Goal: Task Accomplishment & Management: Manage account settings

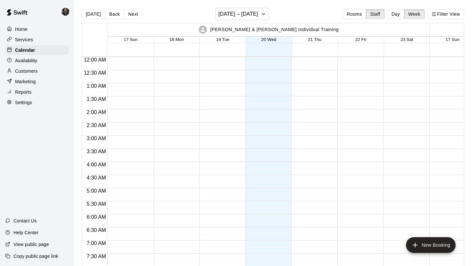
scroll to position [414, 0]
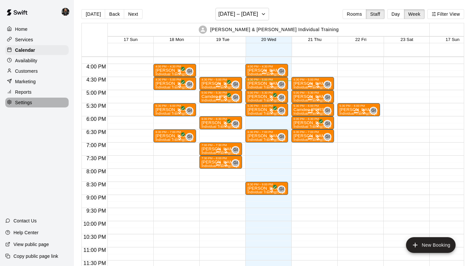
click at [35, 105] on div "Settings" at bounding box center [36, 103] width 63 height 10
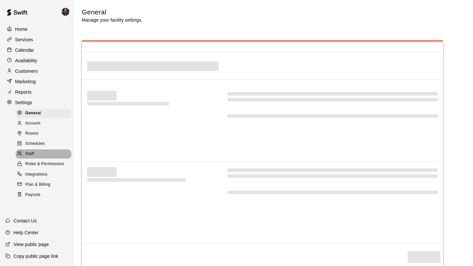
click at [29, 157] on span "Staff" at bounding box center [29, 154] width 9 height 7
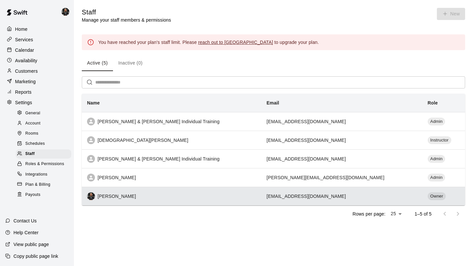
click at [328, 197] on td "[EMAIL_ADDRESS][DOMAIN_NAME]" at bounding box center [341, 196] width 161 height 19
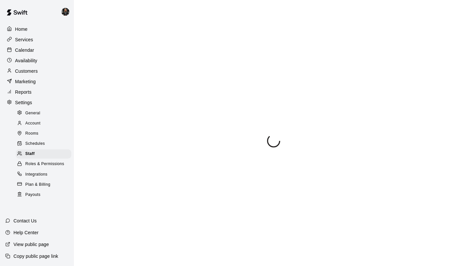
select select "**"
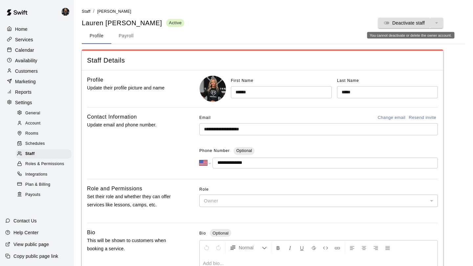
click at [425, 25] on div "Deactivate staff" at bounding box center [410, 23] width 65 height 11
click at [437, 23] on div "Deactivate staff" at bounding box center [410, 23] width 65 height 11
click at [124, 38] on button "Payroll" at bounding box center [126, 36] width 30 height 16
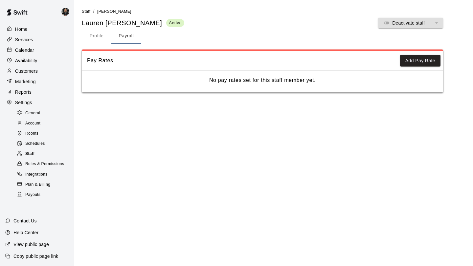
click at [47, 156] on div "Staff" at bounding box center [43, 154] width 55 height 9
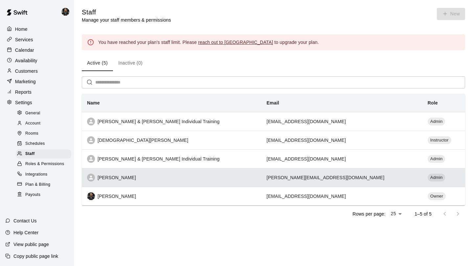
click at [123, 176] on div "[PERSON_NAME]" at bounding box center [171, 178] width 169 height 8
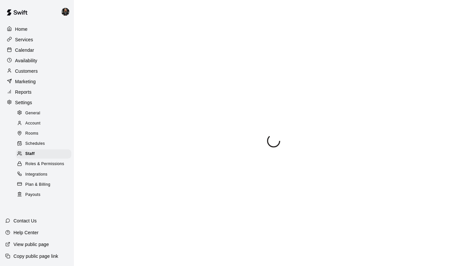
select select "**"
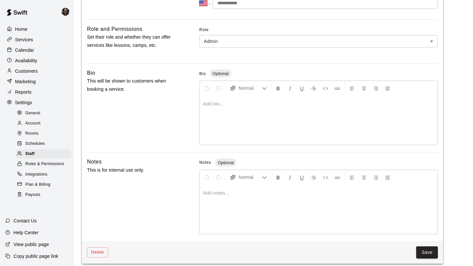
scroll to position [166, 0]
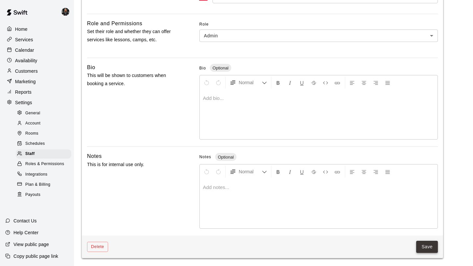
click at [422, 248] on button "Save" at bounding box center [427, 247] width 22 height 12
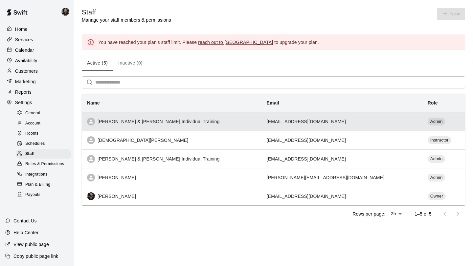
click at [360, 121] on td "[EMAIL_ADDRESS][DOMAIN_NAME]" at bounding box center [341, 121] width 161 height 19
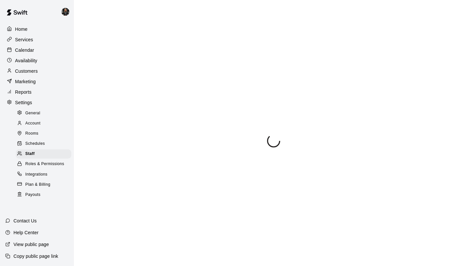
select select "**"
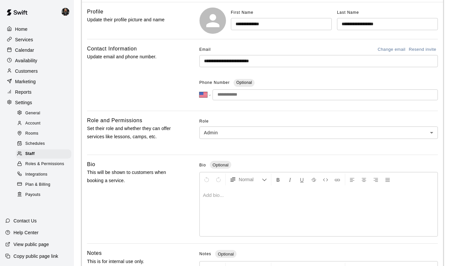
scroll to position [166, 0]
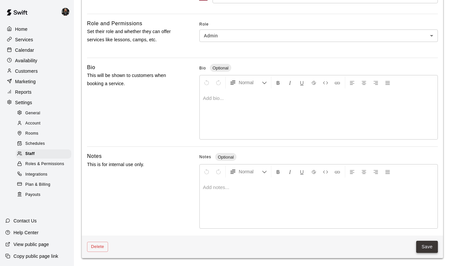
click at [432, 252] on button "Save" at bounding box center [427, 247] width 22 height 12
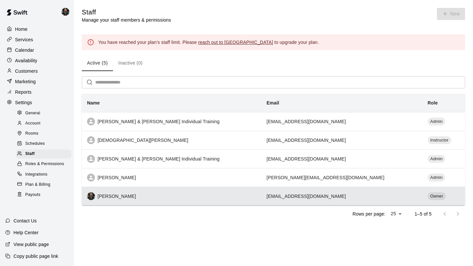
click at [345, 195] on td "[EMAIL_ADDRESS][DOMAIN_NAME]" at bounding box center [341, 196] width 161 height 19
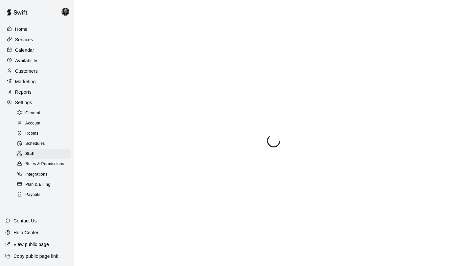
select select "**"
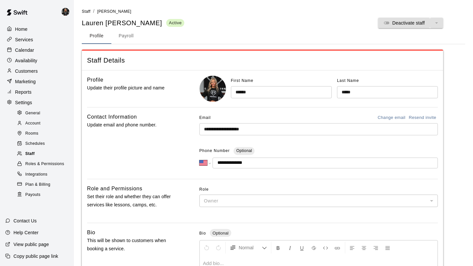
click at [55, 156] on div "Staff" at bounding box center [43, 154] width 55 height 9
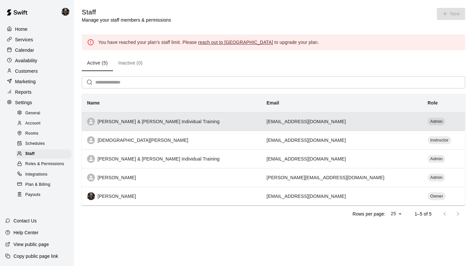
click at [144, 128] on th "[PERSON_NAME] & [PERSON_NAME] Individual Training" at bounding box center [172, 121] width 180 height 19
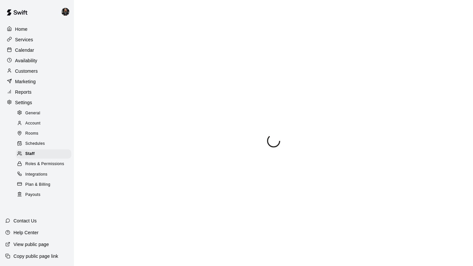
select select "**"
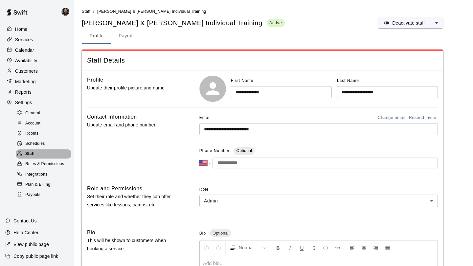
click at [43, 151] on div "Staff" at bounding box center [43, 154] width 55 height 9
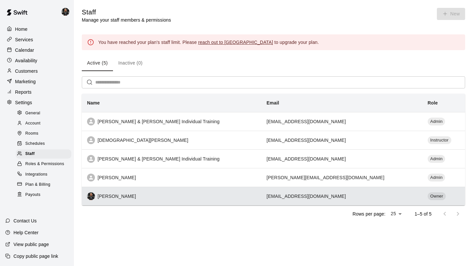
click at [186, 196] on div "Lauren Acker" at bounding box center [171, 197] width 169 height 8
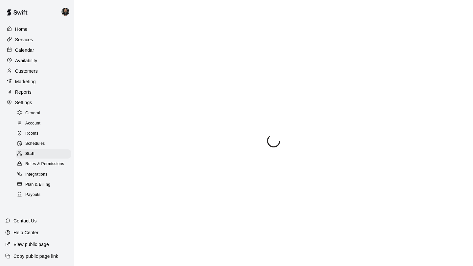
select select "**"
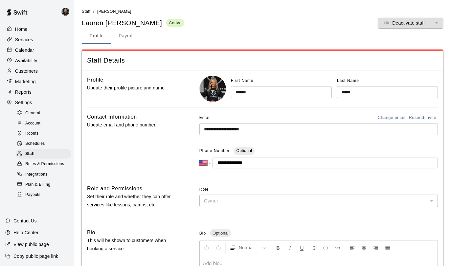
click at [272, 89] on input "******" at bounding box center [281, 92] width 101 height 12
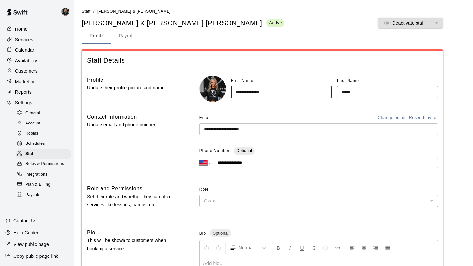
type input "**********"
click at [352, 93] on input "*****" at bounding box center [387, 92] width 101 height 12
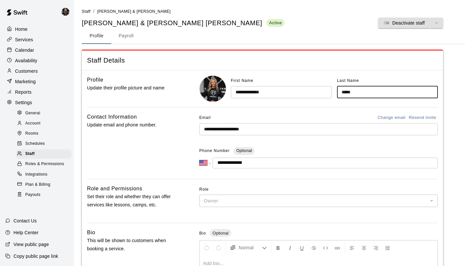
click at [352, 93] on input "*****" at bounding box center [387, 92] width 101 height 12
type input "*"
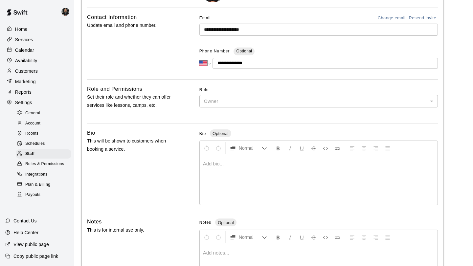
scroll to position [166, 0]
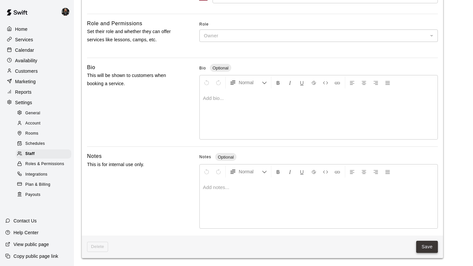
type input "**********"
click at [430, 248] on button "Save" at bounding box center [427, 247] width 22 height 12
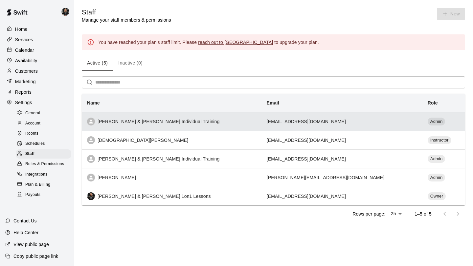
click at [212, 118] on div "[PERSON_NAME] & [PERSON_NAME] Individual Training" at bounding box center [171, 122] width 169 height 8
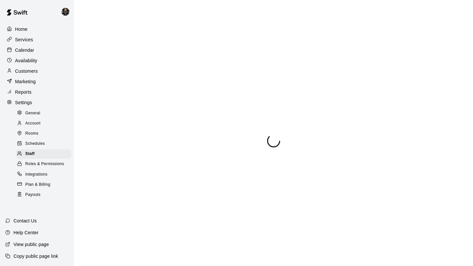
select select "**"
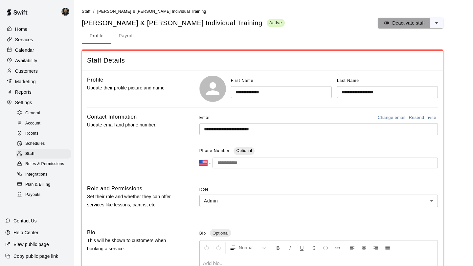
click at [391, 20] on div "Deactivate staff" at bounding box center [403, 23] width 41 height 7
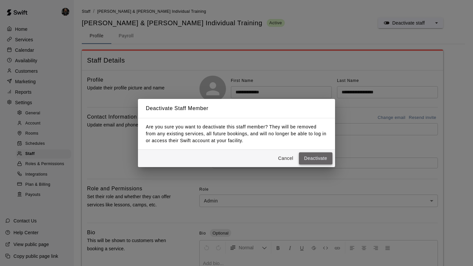
click at [304, 153] on button "Deactivate" at bounding box center [315, 159] width 33 height 12
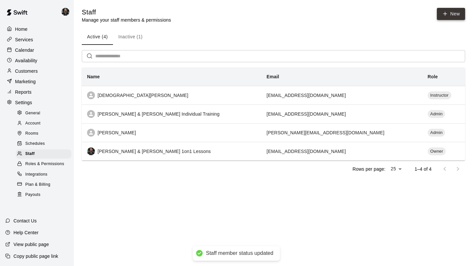
click at [448, 11] on link "New" at bounding box center [451, 14] width 28 height 12
select select "**"
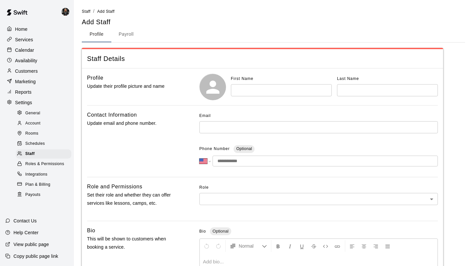
click at [281, 92] on input "text" at bounding box center [281, 90] width 101 height 12
type input "***"
type input "*******"
click at [222, 132] on input "text" at bounding box center [318, 127] width 238 height 12
click at [239, 162] on input "tel" at bounding box center [324, 161] width 225 height 11
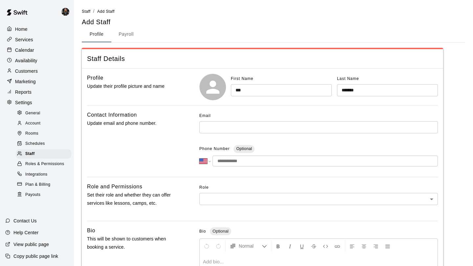
click at [250, 197] on body "**********" at bounding box center [236, 215] width 473 height 430
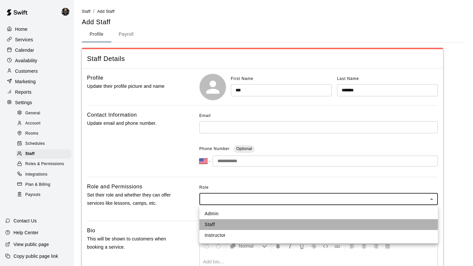
click at [247, 224] on li "Staff" at bounding box center [318, 225] width 238 height 11
type input "*****"
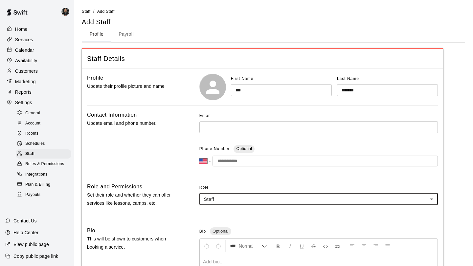
click at [251, 127] on input "text" at bounding box center [318, 127] width 238 height 12
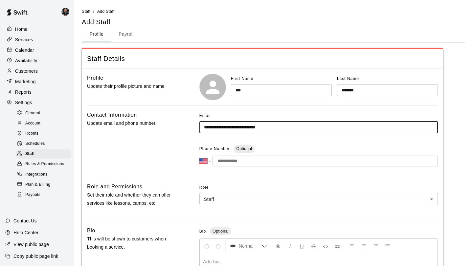
type input "**********"
click at [235, 163] on input "tel" at bounding box center [324, 161] width 225 height 11
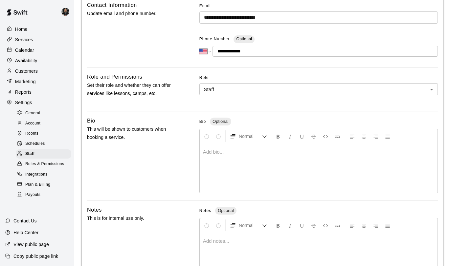
scroll to position [164, 0]
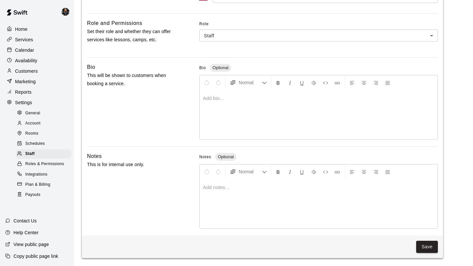
type input "**********"
click at [425, 247] on button "Save" at bounding box center [427, 247] width 22 height 12
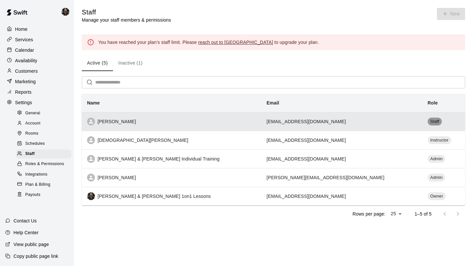
click at [427, 122] on span "Staff" at bounding box center [434, 122] width 14 height 6
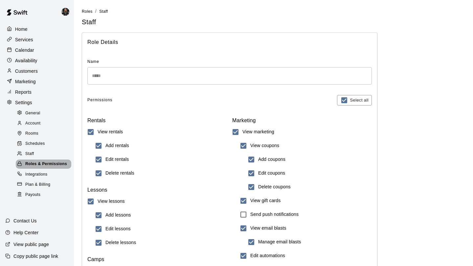
click at [40, 162] on span "Roles & Permissions" at bounding box center [46, 164] width 42 height 7
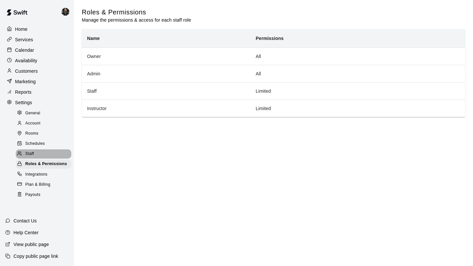
click at [35, 155] on div "Staff" at bounding box center [43, 154] width 55 height 9
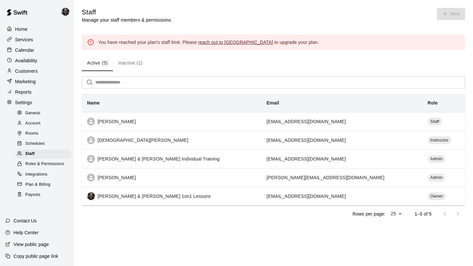
click at [132, 62] on button "Inactive (1)" at bounding box center [130, 63] width 35 height 16
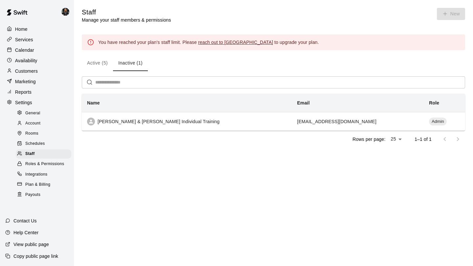
click at [97, 65] on button "Active (5)" at bounding box center [97, 63] width 31 height 16
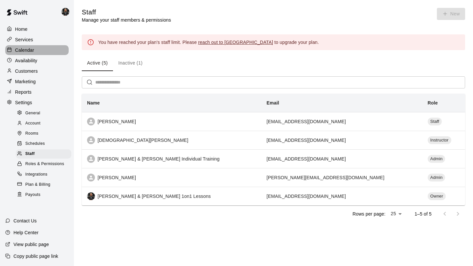
click at [27, 48] on p "Calendar" at bounding box center [24, 50] width 19 height 7
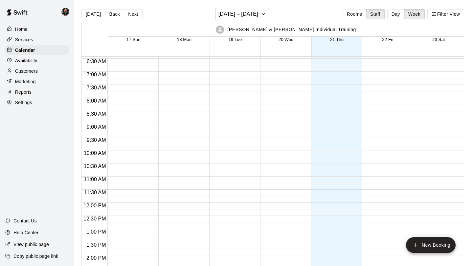
scroll to position [414, 0]
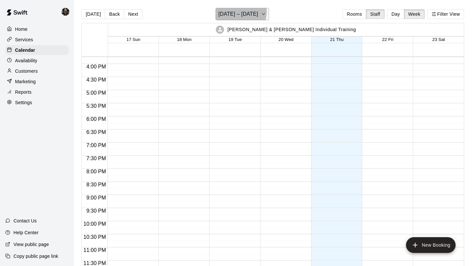
click at [238, 12] on h6 "[DATE] – [DATE]" at bounding box center [238, 14] width 40 height 9
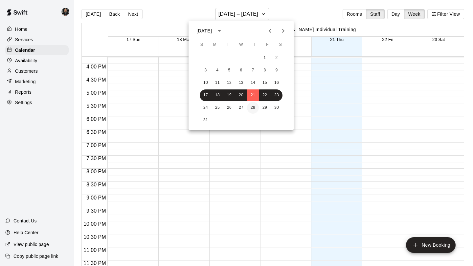
click at [248, 105] on button "28" at bounding box center [253, 108] width 12 height 12
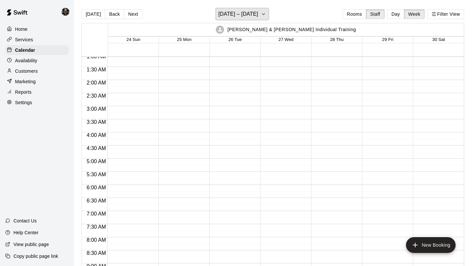
scroll to position [0, 0]
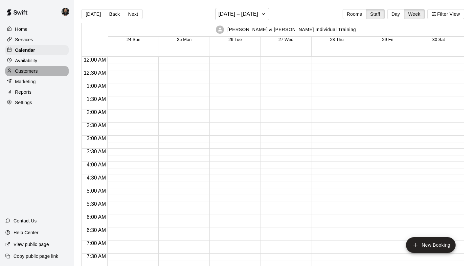
click at [30, 70] on p "Customers" at bounding box center [26, 71] width 23 height 7
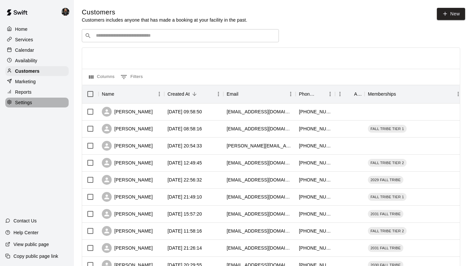
click at [31, 102] on p "Settings" at bounding box center [23, 102] width 17 height 7
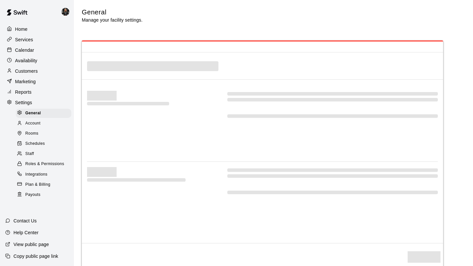
select select "**"
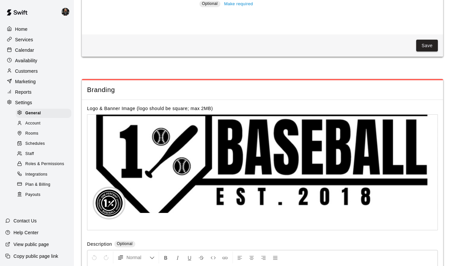
scroll to position [1179, 0]
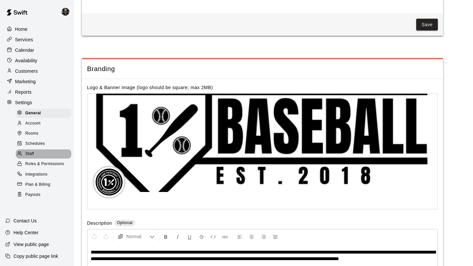
click at [31, 151] on span "Staff" at bounding box center [29, 154] width 9 height 7
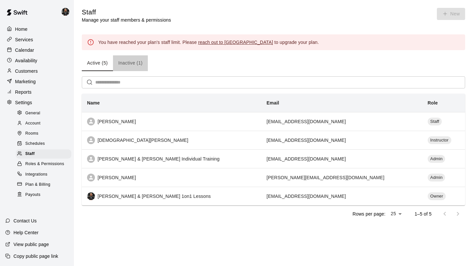
click at [131, 64] on button "Inactive (1)" at bounding box center [130, 63] width 35 height 16
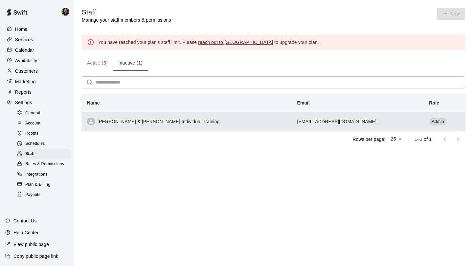
click at [423, 123] on td "Admin" at bounding box center [443, 121] width 41 height 19
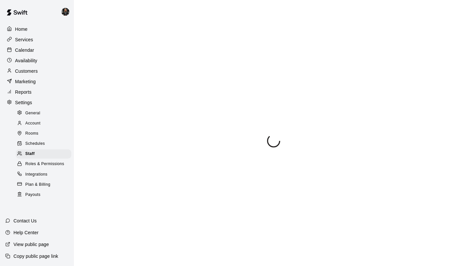
select select "**"
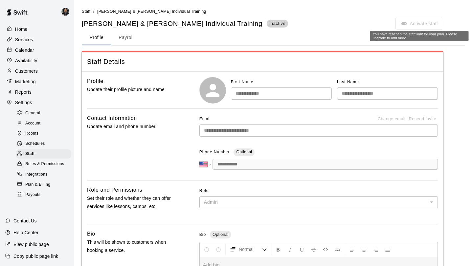
click at [413, 22] on span "Activate staff" at bounding box center [419, 23] width 48 height 6
click at [427, 24] on span "Activate staff" at bounding box center [419, 23] width 48 height 6
click at [86, 11] on span "Staff" at bounding box center [86, 11] width 9 height 5
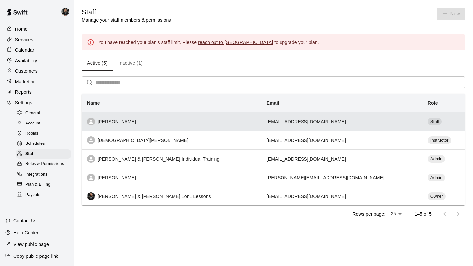
click at [224, 114] on th "Sam Peacock" at bounding box center [172, 121] width 180 height 19
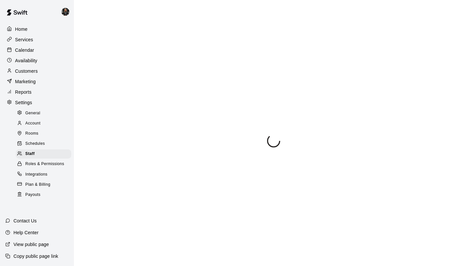
select select "**"
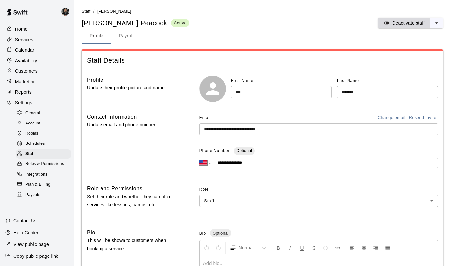
click at [419, 20] on p "Deactivate staff" at bounding box center [408, 23] width 32 height 7
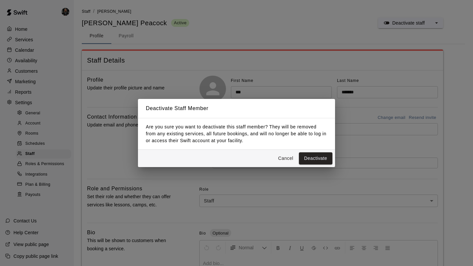
click at [321, 165] on div "Cancel Deactivate" at bounding box center [236, 158] width 197 height 17
click at [319, 155] on button "Deactivate" at bounding box center [315, 159] width 33 height 12
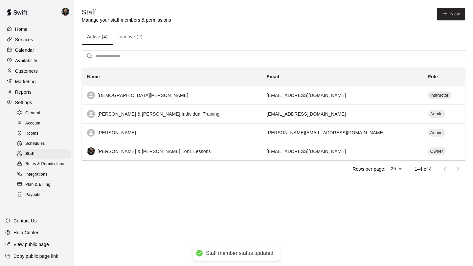
click at [134, 36] on button "Inactive (2)" at bounding box center [130, 37] width 35 height 16
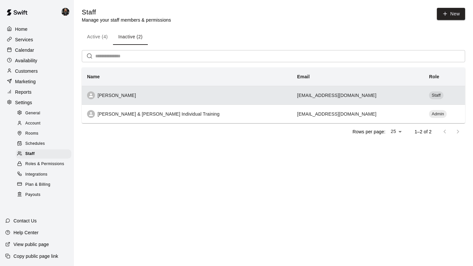
click at [365, 95] on td "samonepercentbaseball@gmail.com" at bounding box center [358, 95] width 132 height 19
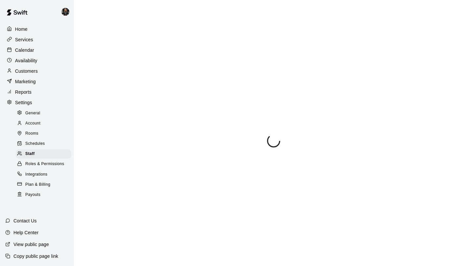
select select "**"
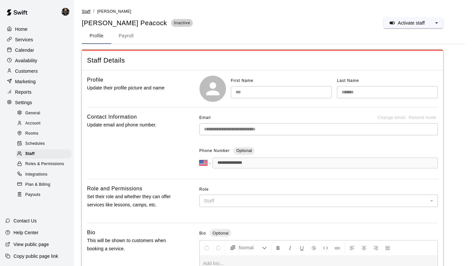
click at [87, 11] on span "Staff" at bounding box center [86, 11] width 9 height 5
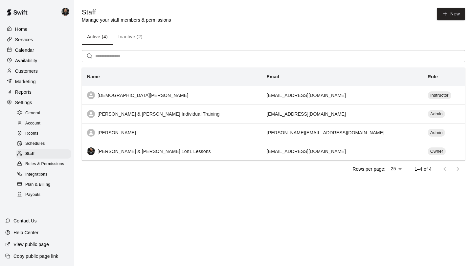
click at [126, 32] on button "Inactive (2)" at bounding box center [130, 37] width 35 height 16
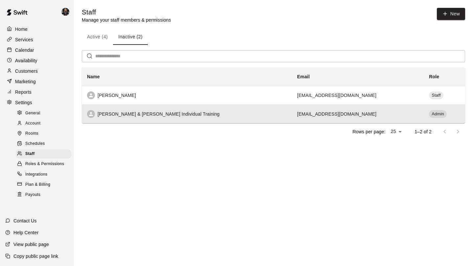
click at [242, 109] on th "[PERSON_NAME] & [PERSON_NAME] Individual Training" at bounding box center [187, 114] width 210 height 19
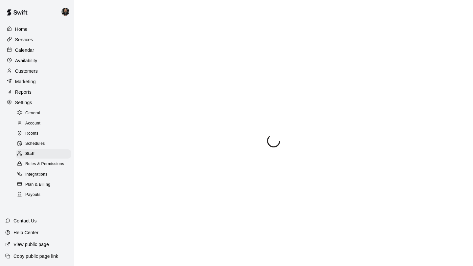
select select "**"
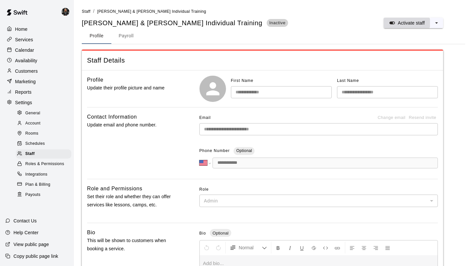
click at [404, 24] on p "Activate staff" at bounding box center [410, 23] width 27 height 7
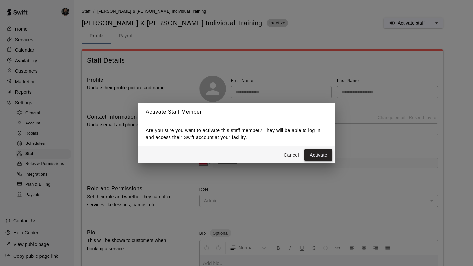
click at [320, 156] on button "Activate" at bounding box center [318, 155] width 28 height 12
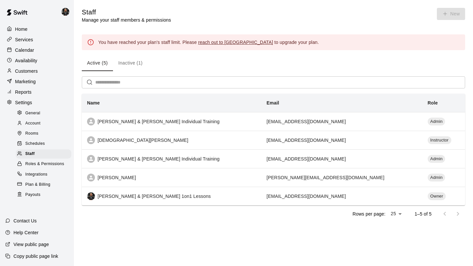
click at [41, 51] on div "Calendar" at bounding box center [36, 50] width 63 height 10
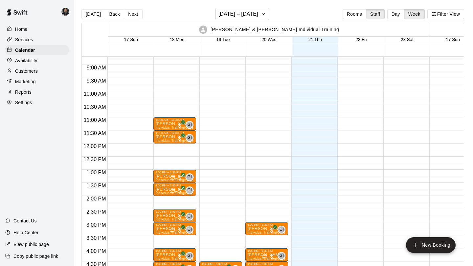
scroll to position [414, 0]
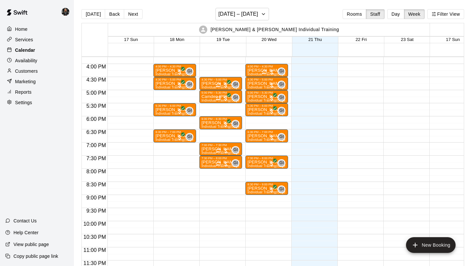
click at [19, 52] on p "Calendar" at bounding box center [25, 50] width 20 height 7
click at [32, 67] on div "Customers" at bounding box center [36, 71] width 63 height 10
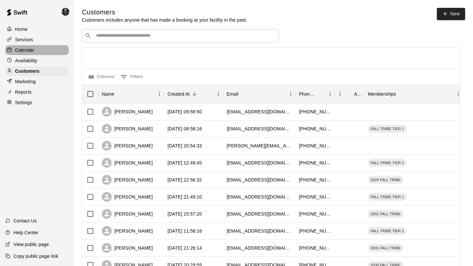
click at [32, 47] on p "Calendar" at bounding box center [24, 50] width 19 height 7
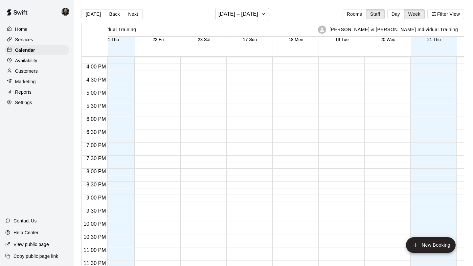
scroll to position [0, 288]
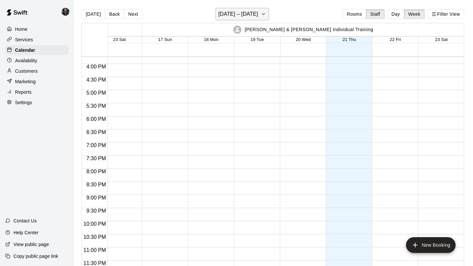
click at [238, 18] on h6 "[DATE] – [DATE]" at bounding box center [238, 14] width 40 height 9
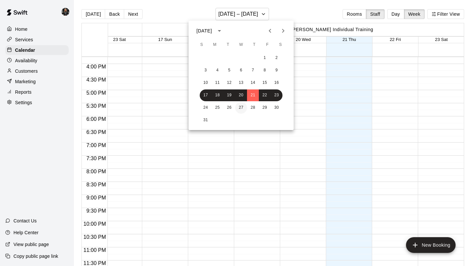
click at [240, 108] on button "27" at bounding box center [241, 108] width 12 height 12
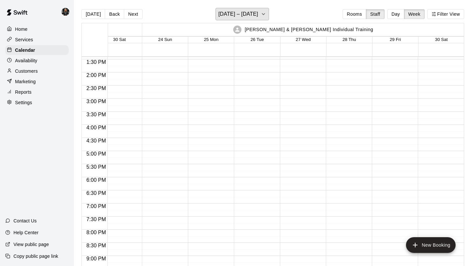
scroll to position [414, 288]
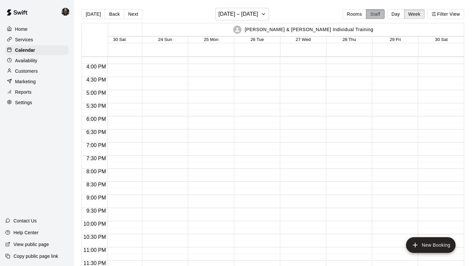
click at [368, 13] on button "Staff" at bounding box center [375, 14] width 19 height 10
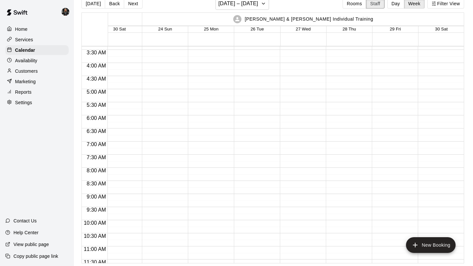
scroll to position [0, 288]
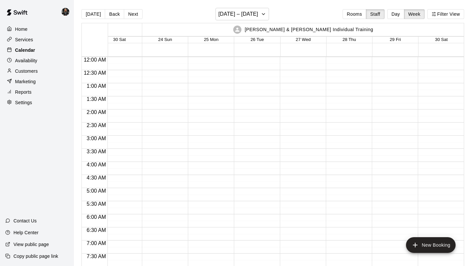
click at [45, 46] on div "Calendar" at bounding box center [36, 50] width 63 height 10
click at [229, 17] on h6 "August 24 – 30" at bounding box center [238, 14] width 40 height 9
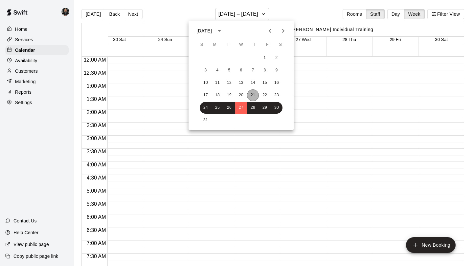
click at [257, 94] on button "21" at bounding box center [253, 96] width 12 height 12
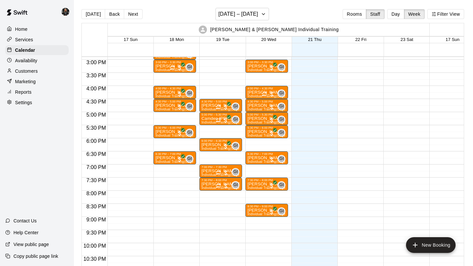
scroll to position [393, 0]
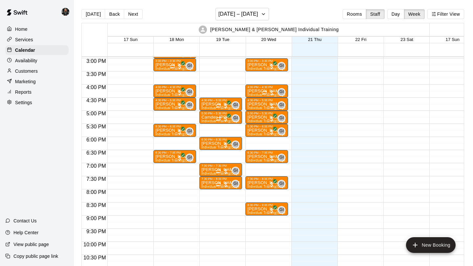
click at [22, 101] on p "Settings" at bounding box center [23, 102] width 17 height 7
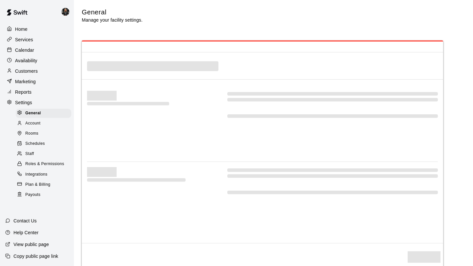
select select "**"
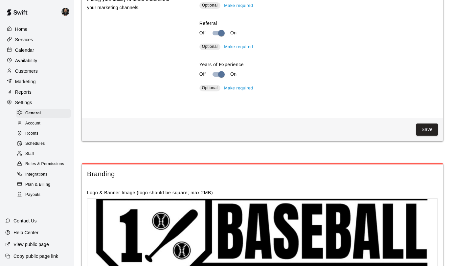
scroll to position [1251, 0]
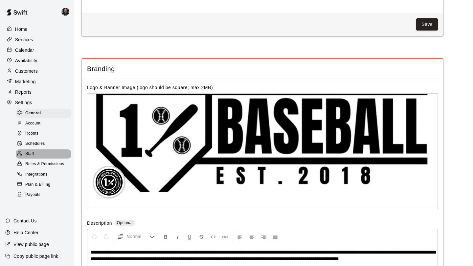
click at [37, 156] on div "Staff" at bounding box center [43, 154] width 55 height 9
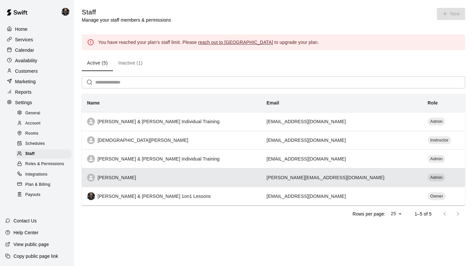
click at [174, 171] on th "[PERSON_NAME]" at bounding box center [172, 177] width 180 height 19
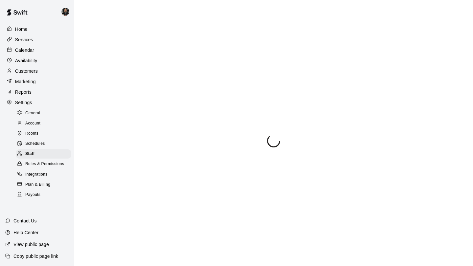
select select "**"
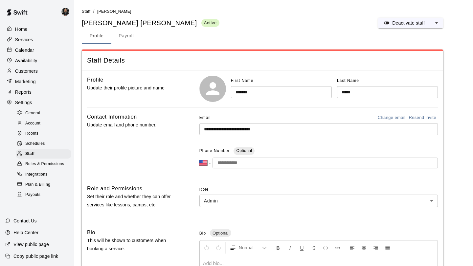
click at [399, 17] on main "**********" at bounding box center [273, 216] width 383 height 416
click at [400, 20] on p "Deactivate staff" at bounding box center [408, 23] width 32 height 7
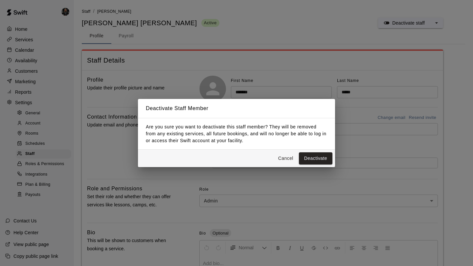
click at [288, 159] on button "Cancel" at bounding box center [285, 159] width 21 height 12
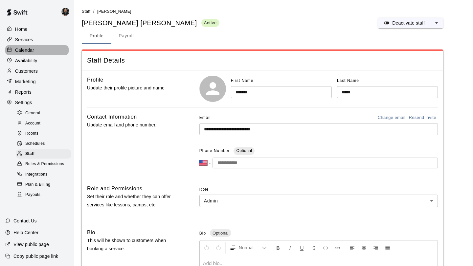
click at [29, 53] on p "Calendar" at bounding box center [24, 50] width 19 height 7
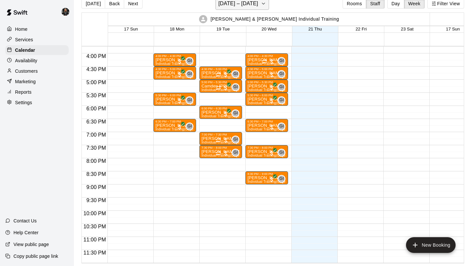
click at [228, 7] on h6 "[DATE] – [DATE]" at bounding box center [238, 3] width 40 height 9
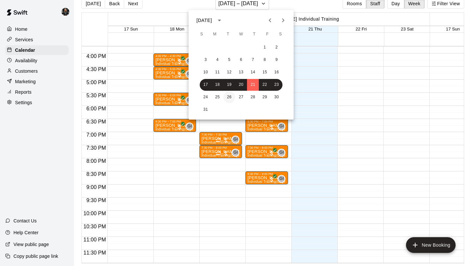
click at [232, 95] on button "26" at bounding box center [229, 98] width 12 height 12
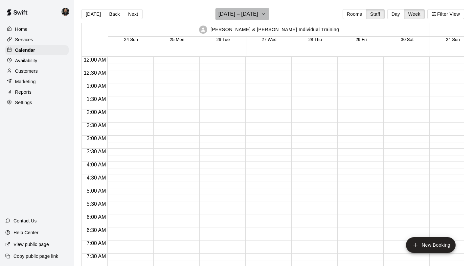
click at [247, 13] on h6 "August 24 – 30" at bounding box center [238, 14] width 40 height 9
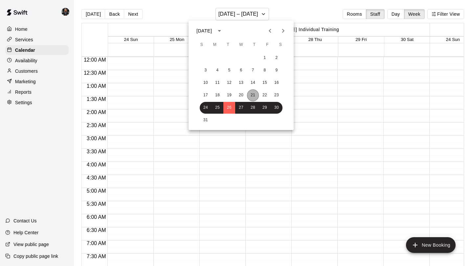
click at [250, 95] on button "21" at bounding box center [253, 96] width 12 height 12
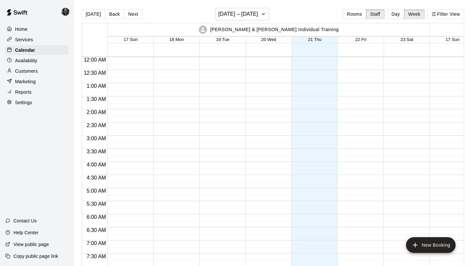
click at [31, 102] on p "Settings" at bounding box center [23, 102] width 17 height 7
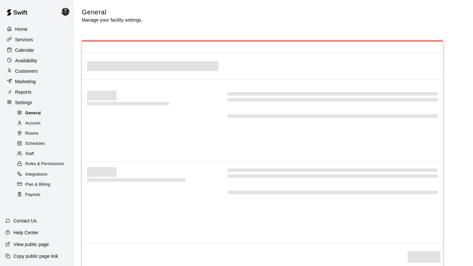
select select "**"
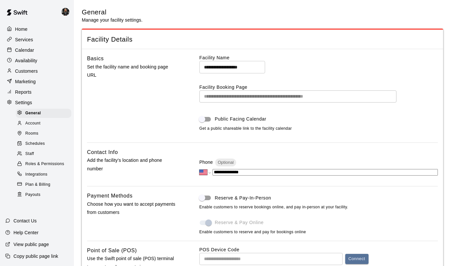
click at [36, 152] on div "Staff" at bounding box center [43, 154] width 55 height 9
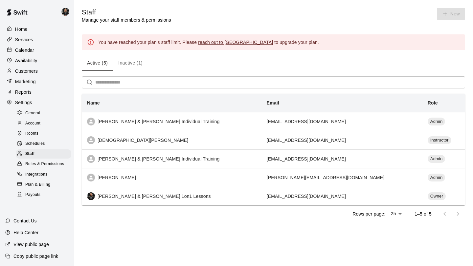
click at [37, 71] on p "Customers" at bounding box center [26, 71] width 23 height 7
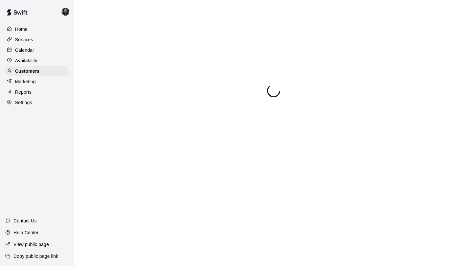
click at [32, 43] on div "Services" at bounding box center [36, 40] width 63 height 10
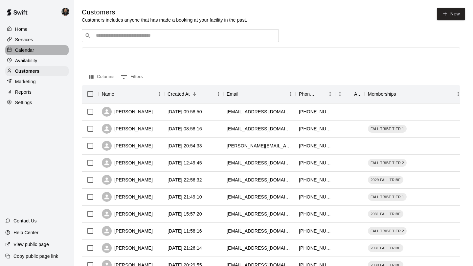
click at [31, 49] on p "Calendar" at bounding box center [24, 50] width 19 height 7
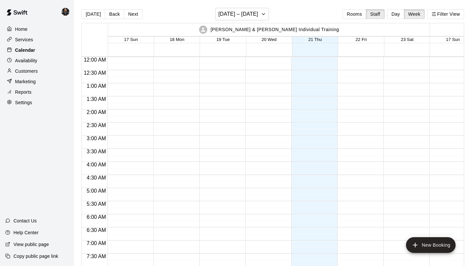
scroll to position [330, 0]
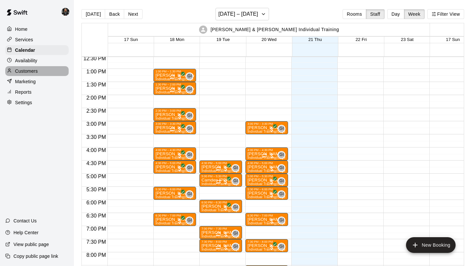
click at [20, 74] on p "Customers" at bounding box center [26, 71] width 23 height 7
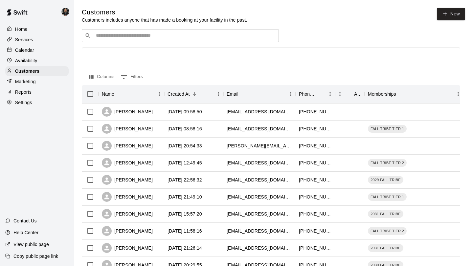
click at [31, 49] on p "Calendar" at bounding box center [24, 50] width 19 height 7
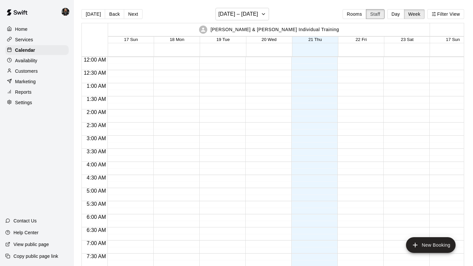
click at [373, 13] on button "Staff" at bounding box center [375, 14] width 19 height 10
click at [430, 12] on div "[DATE] Back Next [DATE] – [DATE] Rooms Staff Day Week Filter View [PERSON_NAME]…" at bounding box center [272, 141] width 382 height 266
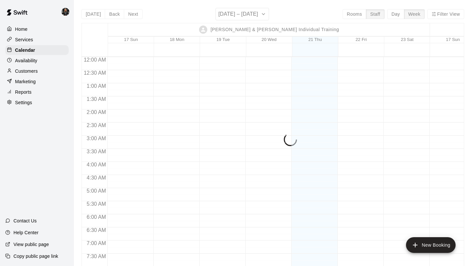
scroll to position [274, 0]
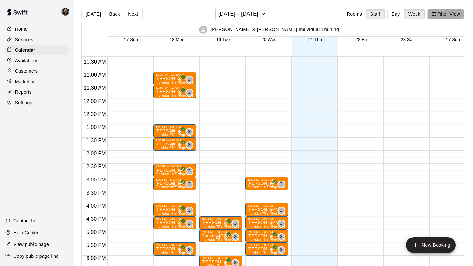
click at [438, 14] on button "Filter View" at bounding box center [445, 14] width 37 height 10
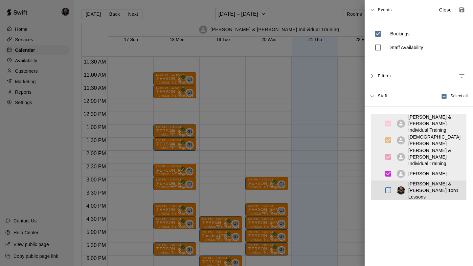
click at [392, 184] on ul "[PERSON_NAME] & [PERSON_NAME] Individual Training [PERSON_NAME] [PERSON_NAME] &…" at bounding box center [418, 157] width 95 height 87
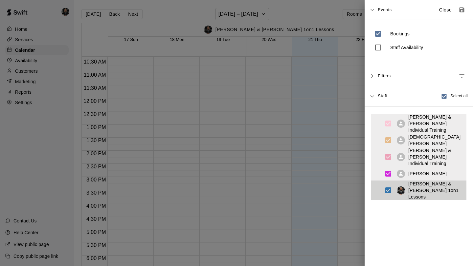
click at [334, 138] on div at bounding box center [236, 133] width 473 height 266
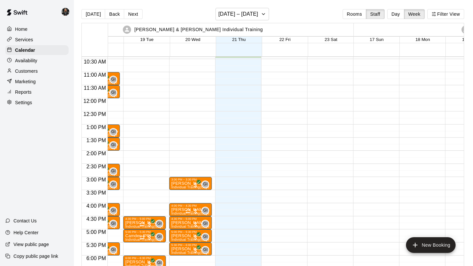
scroll to position [0, 0]
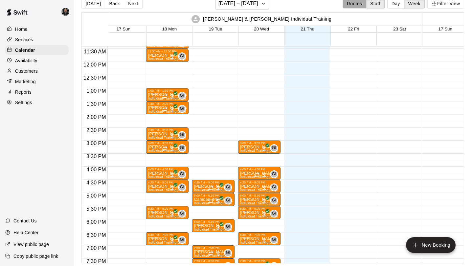
click at [355, 4] on button "Rooms" at bounding box center [354, 4] width 24 height 10
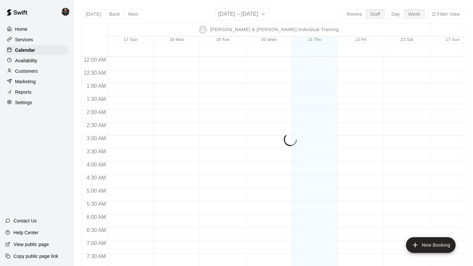
scroll to position [283, 0]
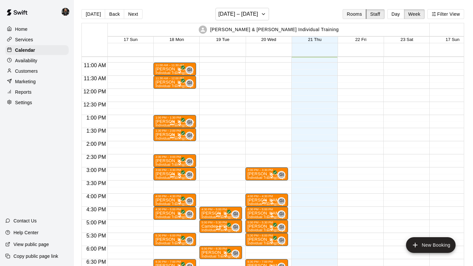
click at [353, 14] on button "Rooms" at bounding box center [354, 14] width 24 height 10
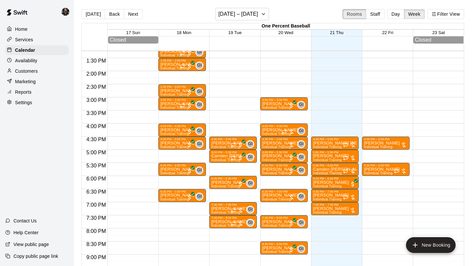
scroll to position [351, 0]
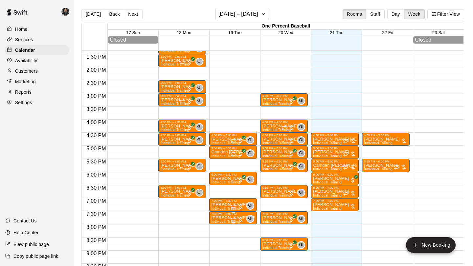
click at [236, 217] on div at bounding box center [236, 220] width 13 height 7
click at [235, 241] on img "edit" at bounding box center [238, 239] width 8 height 8
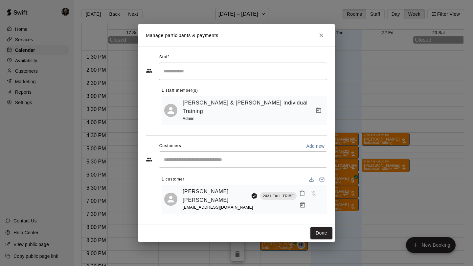
click at [306, 202] on icon "Manage bookings & payment" at bounding box center [302, 205] width 7 height 7
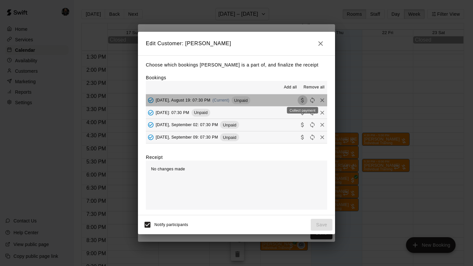
click at [302, 100] on icon "Collect payment" at bounding box center [302, 100] width 3 height 5
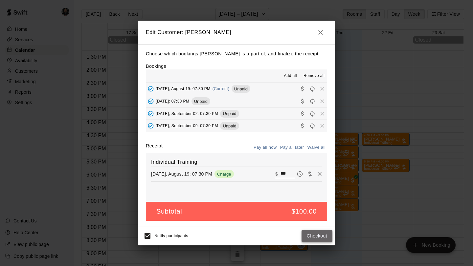
click at [315, 234] on button "Checkout" at bounding box center [316, 236] width 31 height 12
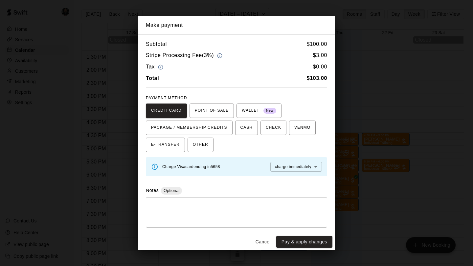
click at [314, 241] on button "Pay & apply changes" at bounding box center [304, 242] width 56 height 12
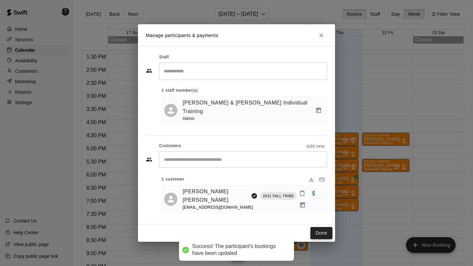
click at [317, 227] on button "Done" at bounding box center [321, 233] width 22 height 12
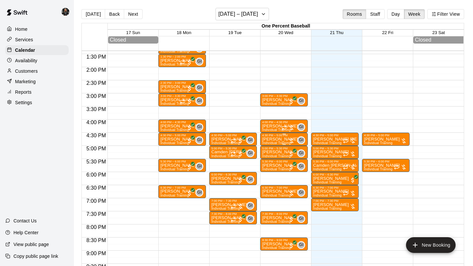
click at [285, 142] on div "Jacob Abrusley Individual Training" at bounding box center [280, 270] width 36 height 266
click at [265, 162] on img "edit" at bounding box center [269, 160] width 8 height 8
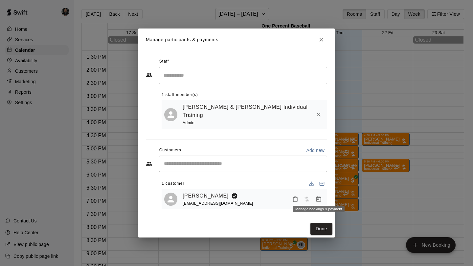
click at [315, 196] on icon "Manage bookings & payment" at bounding box center [318, 199] width 7 height 7
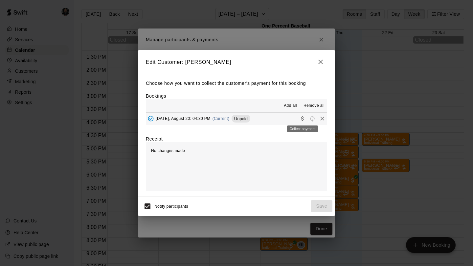
click at [299, 119] on icon "Collect payment" at bounding box center [302, 119] width 7 height 7
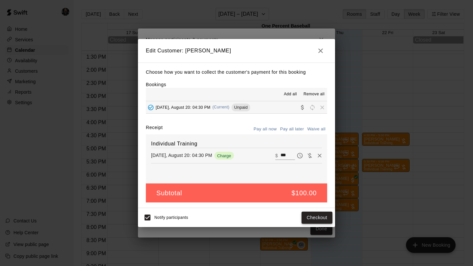
click at [320, 218] on button "Checkout" at bounding box center [316, 218] width 31 height 12
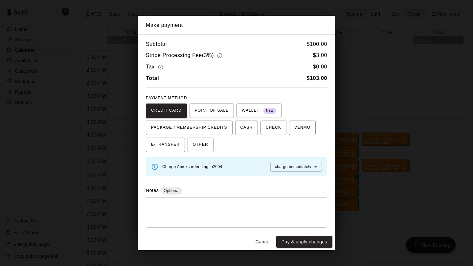
click at [314, 239] on button "Pay & apply changes" at bounding box center [304, 242] width 56 height 12
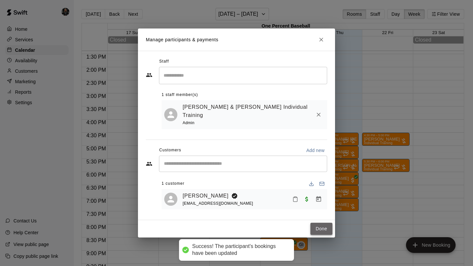
click at [321, 227] on button "Done" at bounding box center [321, 229] width 22 height 12
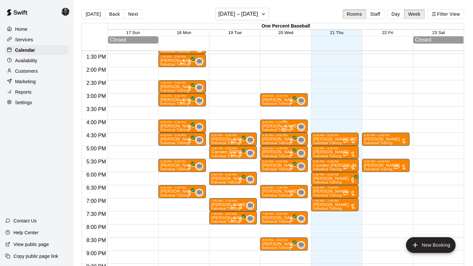
click at [279, 126] on p "[PERSON_NAME]" at bounding box center [280, 126] width 36 height 0
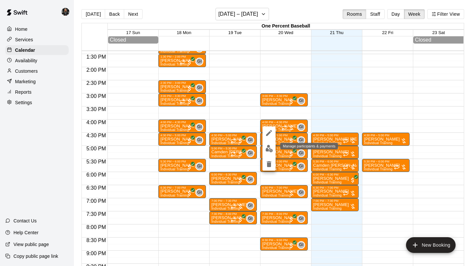
click at [268, 148] on img "edit" at bounding box center [269, 149] width 8 height 8
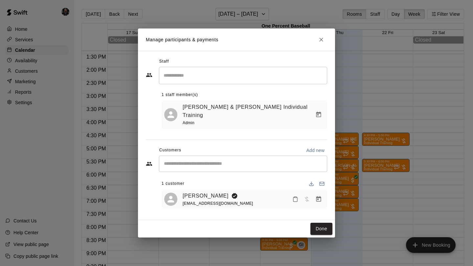
click at [318, 197] on icon "Manage bookings & payment" at bounding box center [318, 200] width 5 height 6
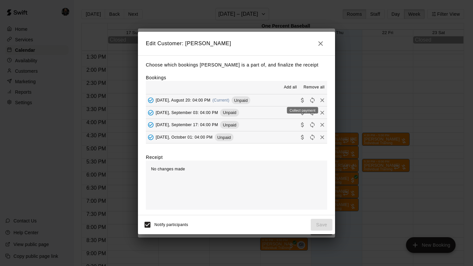
click at [303, 100] on icon "Collect payment" at bounding box center [302, 100] width 7 height 7
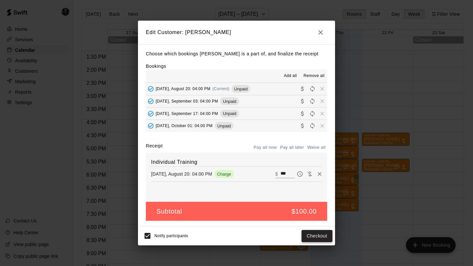
click at [313, 235] on button "Checkout" at bounding box center [316, 236] width 31 height 12
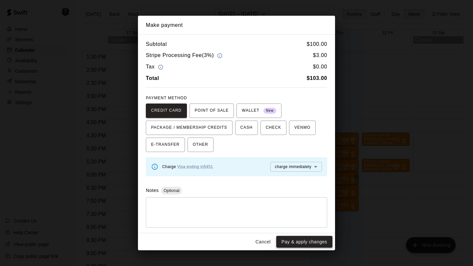
click at [310, 243] on button "Pay & apply changes" at bounding box center [304, 242] width 56 height 12
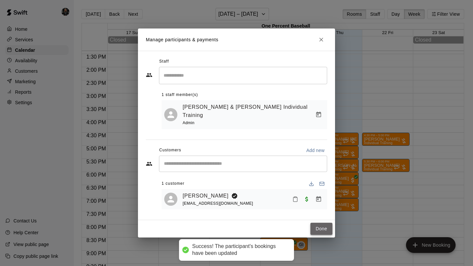
click at [321, 225] on button "Done" at bounding box center [321, 229] width 22 height 12
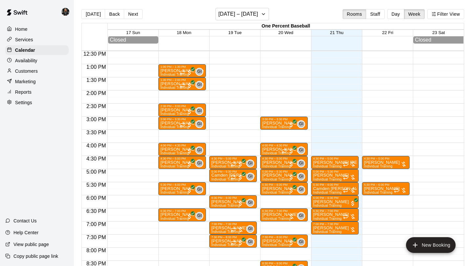
scroll to position [328, 0]
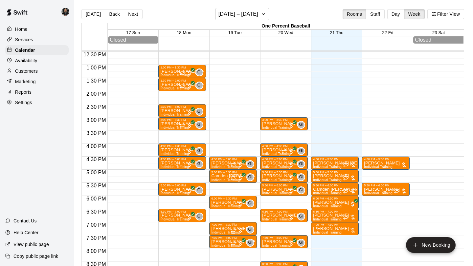
click at [241, 225] on div "7:00 PM – 7:30 PM" at bounding box center [233, 225] width 44 height 3
click at [216, 239] on img "edit" at bounding box center [218, 239] width 8 height 8
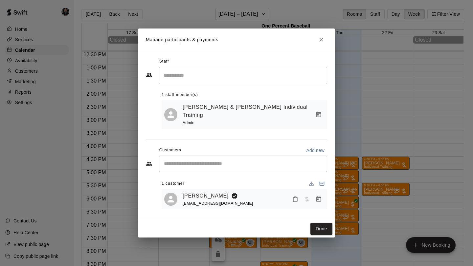
click at [320, 197] on icon "Manage bookings & payment" at bounding box center [318, 200] width 5 height 6
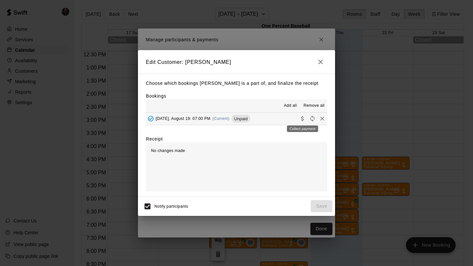
click at [301, 118] on icon "Collect payment" at bounding box center [302, 119] width 3 height 5
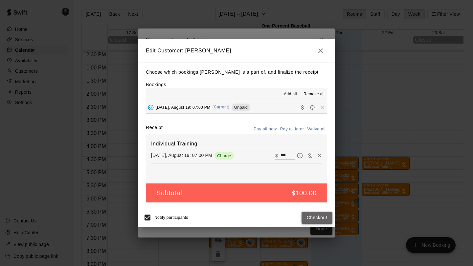
click at [311, 215] on button "Checkout" at bounding box center [316, 218] width 31 height 12
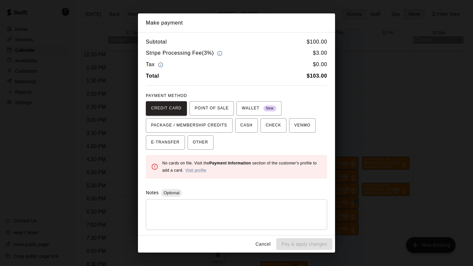
click at [261, 248] on button "Cancel" at bounding box center [262, 245] width 21 height 12
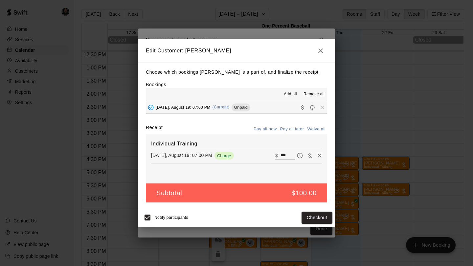
click at [116, 187] on div "Edit Customer: Aiden Verette Choose which bookings Aiden Verette is a part of, …" at bounding box center [236, 133] width 473 height 266
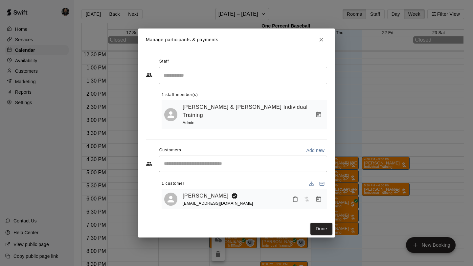
click at [319, 57] on div "Staff ​ 1 staff member(s) Garrett & Sean Individual Training Admin Customers Ad…" at bounding box center [236, 136] width 197 height 170
click at [322, 50] on h2 "Manage participants & payments" at bounding box center [236, 40] width 197 height 22
click at [322, 46] on button "Close" at bounding box center [321, 40] width 12 height 12
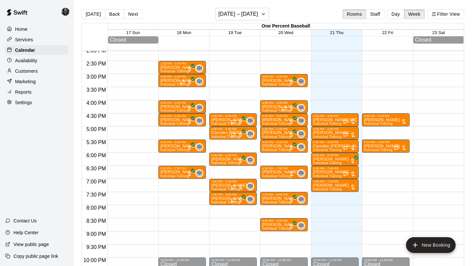
scroll to position [372, 0]
